Goal: Find specific page/section: Find specific page/section

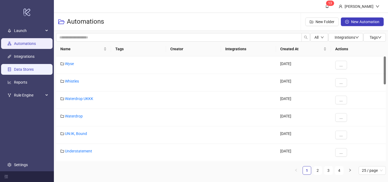
click at [30, 72] on link "Data Stores" at bounding box center [24, 70] width 20 height 4
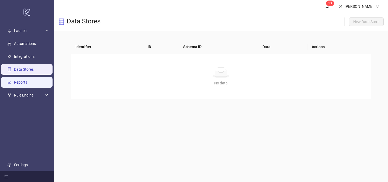
click at [24, 81] on link "Reports" at bounding box center [20, 82] width 13 height 4
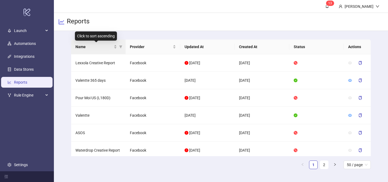
click at [100, 51] on th "Name" at bounding box center [98, 47] width 55 height 15
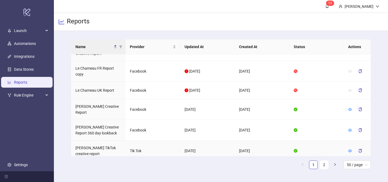
scroll to position [815, 0]
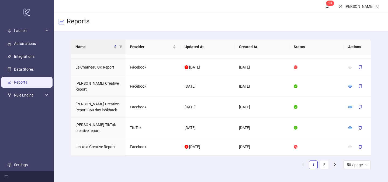
click at [358, 171] on div "Name Provider Updated At Created At Status Actions [GEOGRAPHIC_DATA] [GEOGRAPHI…" at bounding box center [221, 107] width 300 height 134
click at [358, 167] on span "50 / page" at bounding box center [356, 165] width 21 height 8
click at [355, 155] on div "100 / page" at bounding box center [357, 154] width 19 height 6
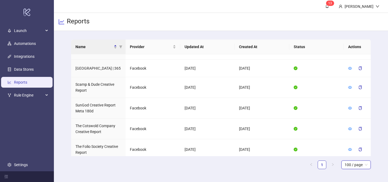
scroll to position [1343, 0]
click at [87, 139] on td "The Folio Society Creative Report" at bounding box center [98, 149] width 55 height 21
click at [349, 148] on icon "eye" at bounding box center [350, 149] width 4 height 3
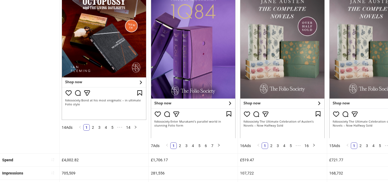
scroll to position [103, 0]
